Goal: Find contact information

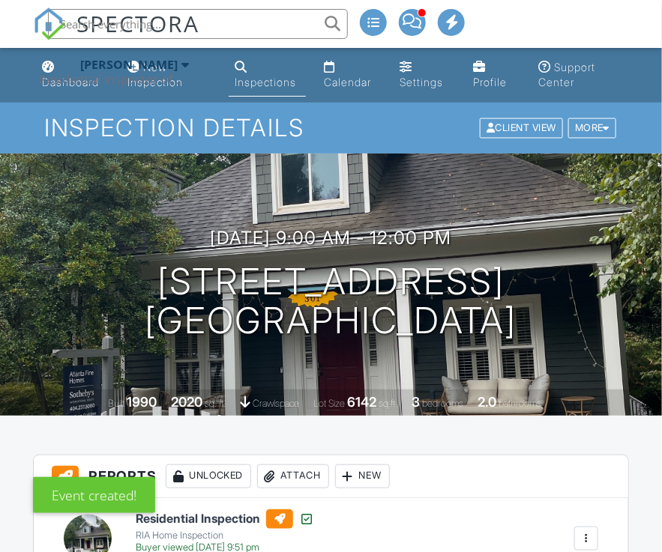
paste input "[STREET_ADDRESS][PERSON_NAME]"
click at [286, 26] on input "[STREET_ADDRESS][PERSON_NAME]" at bounding box center [198, 24] width 300 height 30
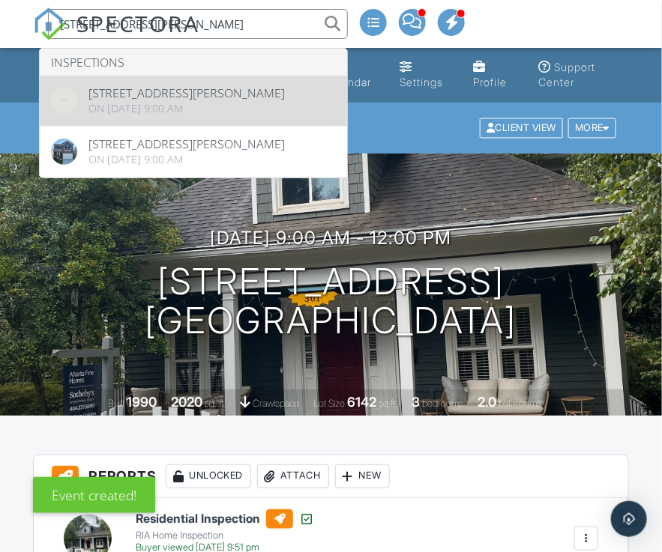
type input "[STREET_ADDRESS][PERSON_NAME]"
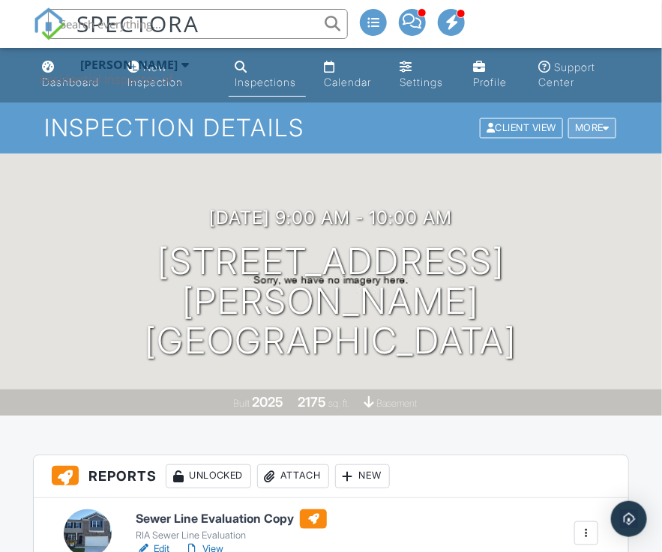
click at [604, 124] on div at bounding box center [606, 129] width 7 height 10
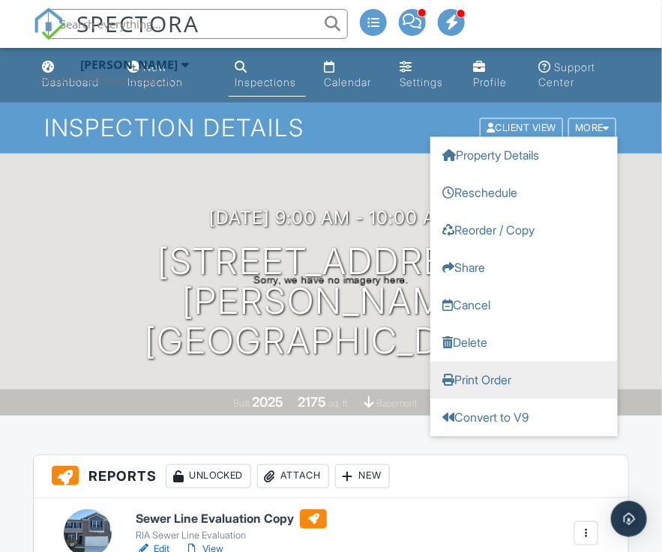
click at [477, 375] on link "Print Order" at bounding box center [523, 380] width 187 height 37
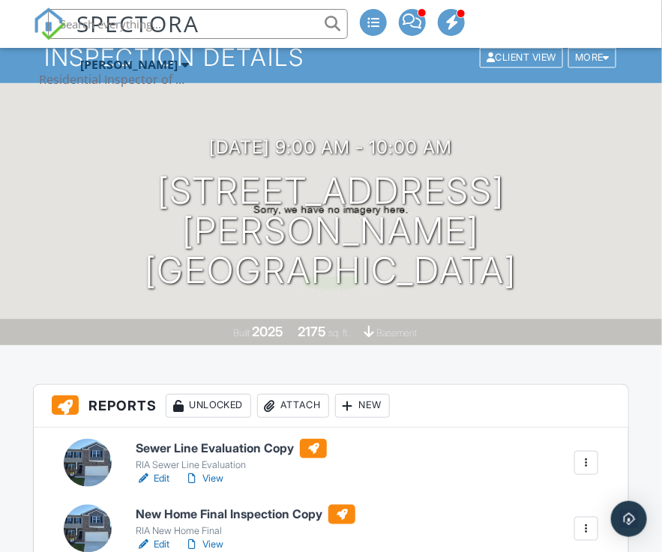
scroll to position [225, 0]
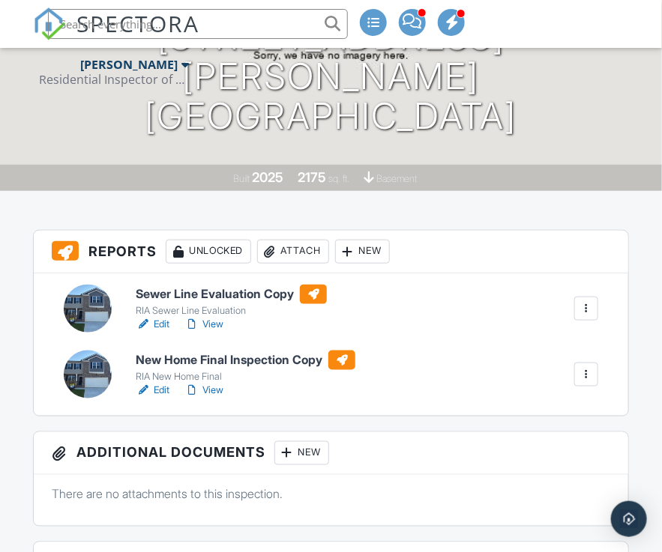
click at [93, 307] on div at bounding box center [88, 309] width 48 height 48
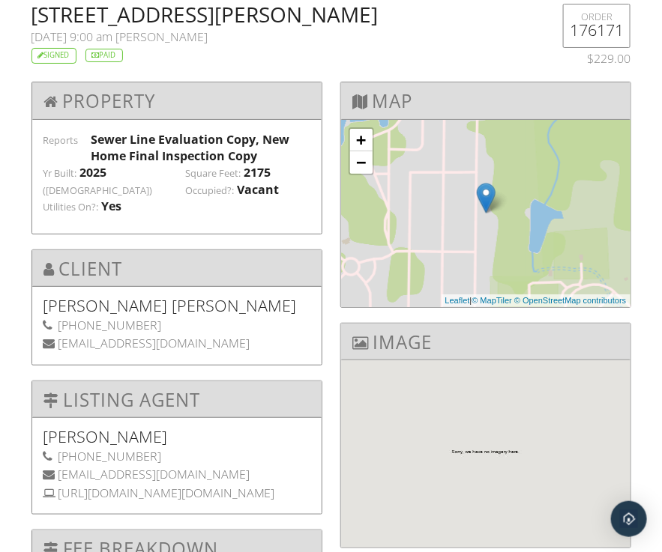
click at [54, 13] on h2 "[STREET_ADDRESS][PERSON_NAME]" at bounding box center [279, 14] width 497 height 21
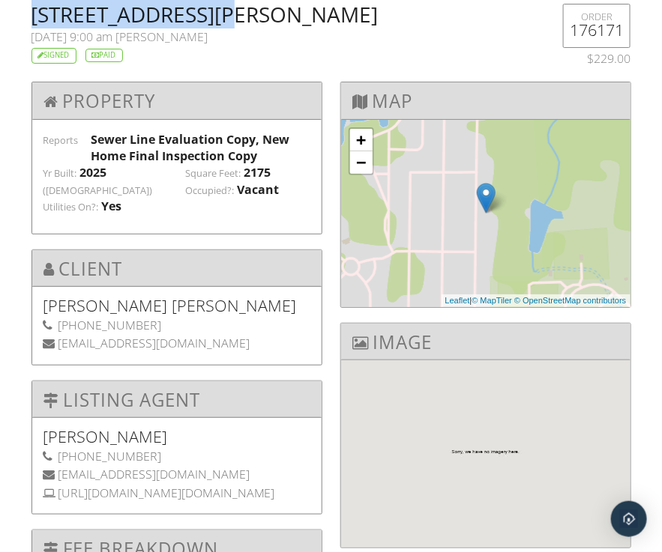
drag, startPoint x: 54, startPoint y: 13, endPoint x: 208, endPoint y: 22, distance: 153.9
click at [208, 22] on h2 "[STREET_ADDRESS][PERSON_NAME]" at bounding box center [279, 14] width 497 height 21
copy h2 "600 Whitman Ln Lot"
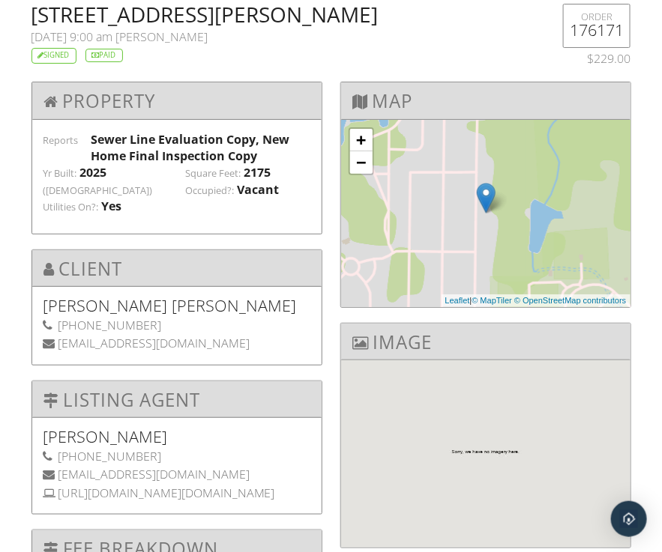
click at [343, 12] on h2 "[STREET_ADDRESS][PERSON_NAME]" at bounding box center [279, 14] width 497 height 21
copy h2 "[GEOGRAPHIC_DATA]"
click at [432, 10] on h2 "[STREET_ADDRESS][PERSON_NAME]" at bounding box center [279, 14] width 497 height 21
click at [429, 12] on h2 "[STREET_ADDRESS][PERSON_NAME]" at bounding box center [279, 14] width 497 height 21
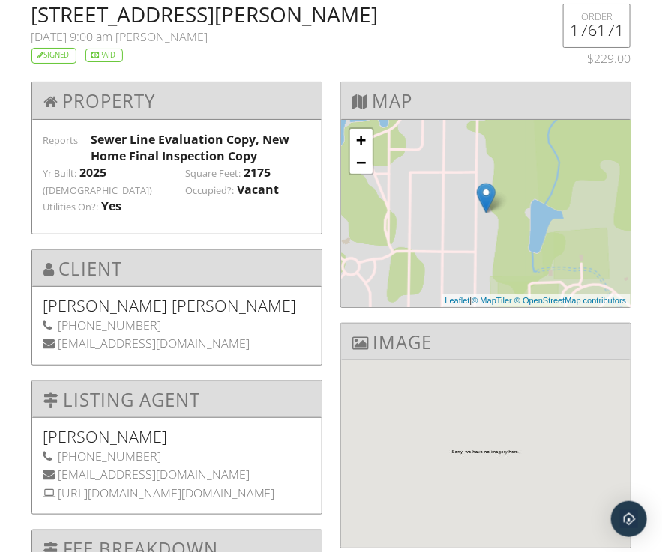
copy h2 "GA"
click at [484, 10] on h2 "[STREET_ADDRESS][PERSON_NAME]" at bounding box center [279, 14] width 497 height 21
click at [484, 11] on h2 "[STREET_ADDRESS][PERSON_NAME]" at bounding box center [279, 14] width 497 height 21
copy h2 "30281"
click at [64, 298] on h5 "[PERSON_NAME] [PERSON_NAME]" at bounding box center [176, 305] width 267 height 15
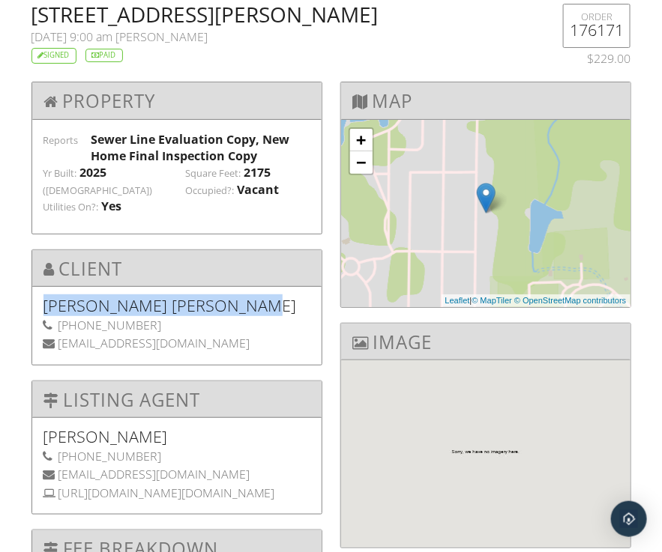
drag, startPoint x: 64, startPoint y: 289, endPoint x: 192, endPoint y: 288, distance: 127.4
click at [192, 298] on h5 "[PERSON_NAME] [PERSON_NAME]" at bounding box center [176, 305] width 267 height 15
copy h5 "[PERSON_NAME] [PERSON_NAME]"
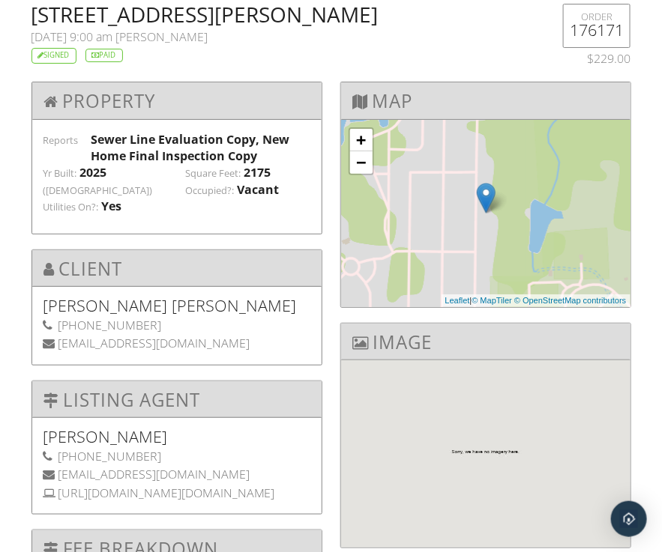
click at [70, 317] on div "[PHONE_NUMBER]" at bounding box center [176, 325] width 267 height 16
drag, startPoint x: 70, startPoint y: 309, endPoint x: 115, endPoint y: 309, distance: 44.2
click at [115, 317] on div "[PHONE_NUMBER]" at bounding box center [176, 325] width 267 height 16
copy div "[PHONE_NUMBER]"
click at [79, 335] on div "[EMAIL_ADDRESS][DOMAIN_NAME]" at bounding box center [176, 343] width 267 height 16
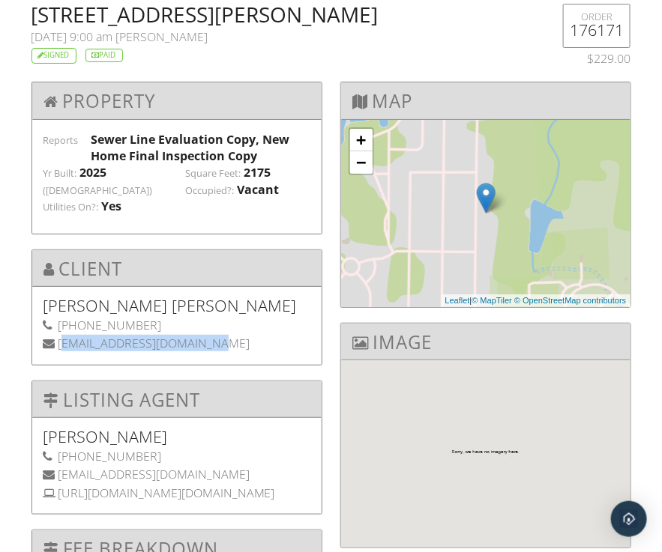
drag, startPoint x: 79, startPoint y: 331, endPoint x: 190, endPoint y: 330, distance: 110.2
click at [190, 335] on div "[EMAIL_ADDRESS][DOMAIN_NAME]" at bounding box center [176, 343] width 267 height 16
copy div "[EMAIL_ADDRESS][DOMAIN_NAME]"
